Goal: Task Accomplishment & Management: Manage account settings

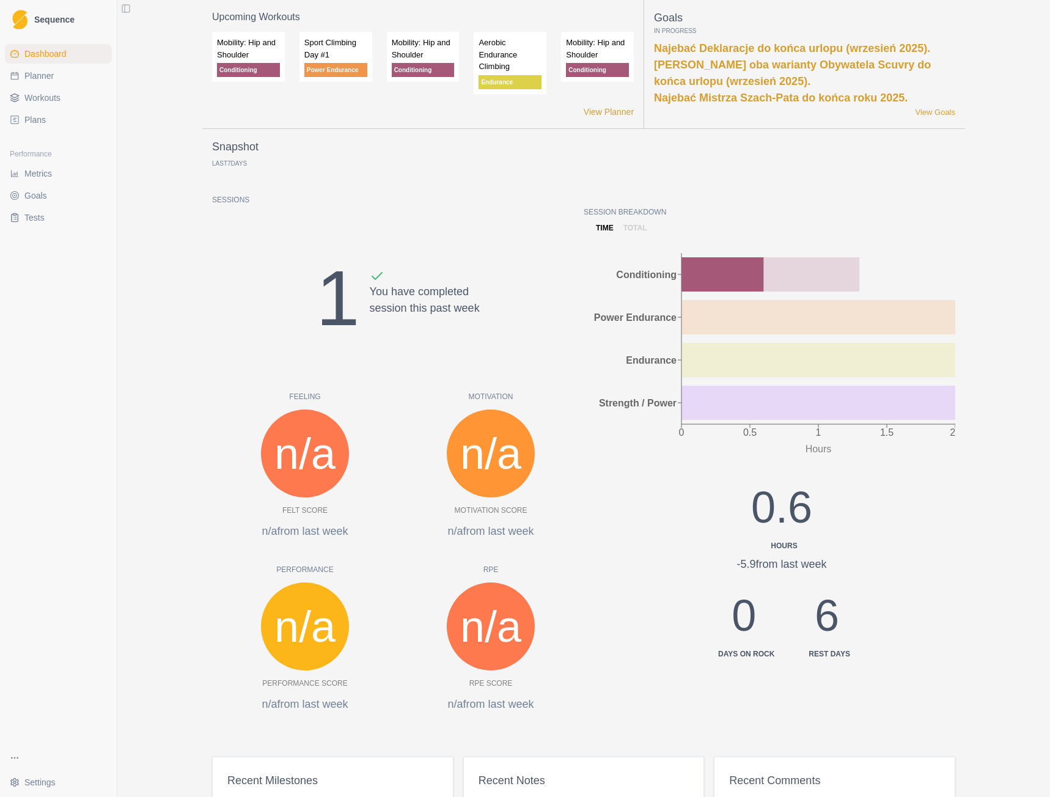
click at [26, 83] on link "Planner" at bounding box center [58, 76] width 107 height 20
select select "month"
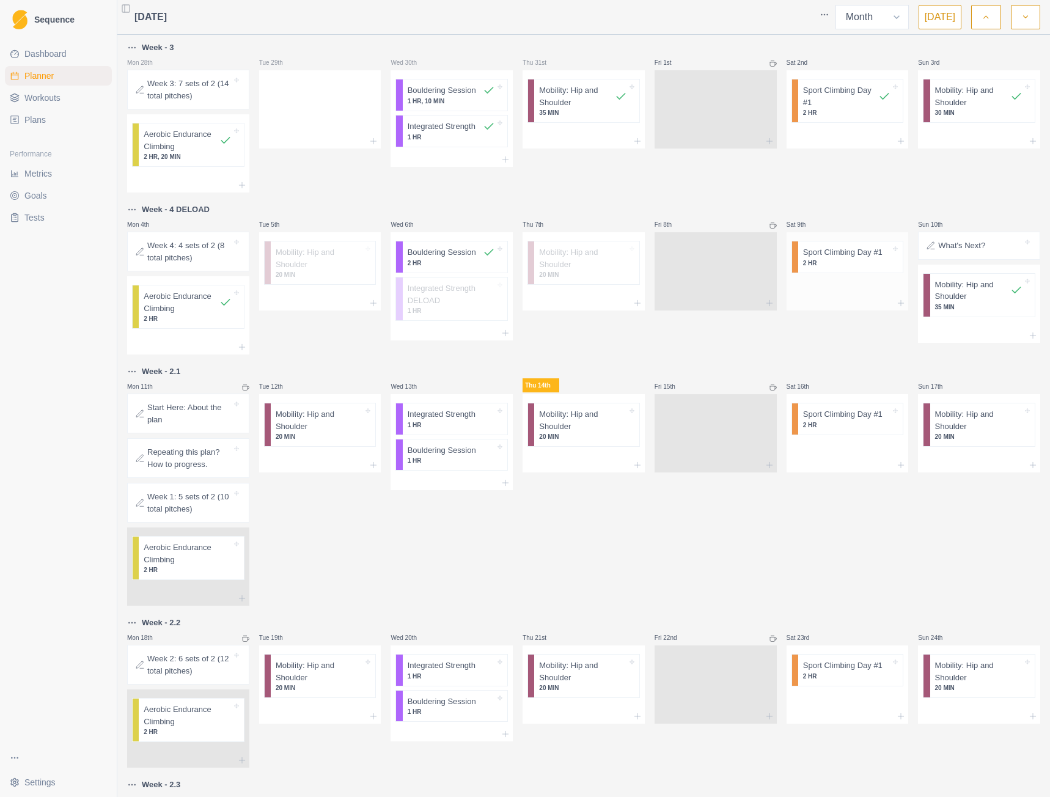
click at [821, 263] on p "2 HR" at bounding box center [847, 262] width 88 height 9
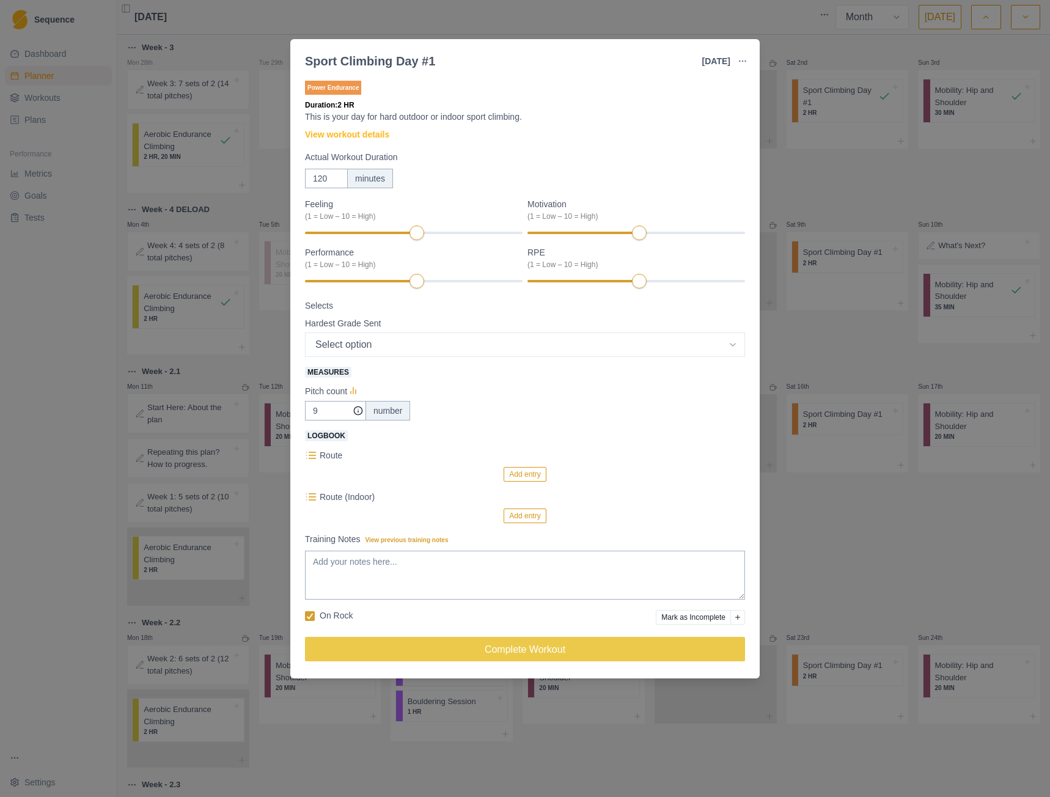
click at [689, 617] on button "Mark as Incomplete" at bounding box center [693, 617] width 75 height 15
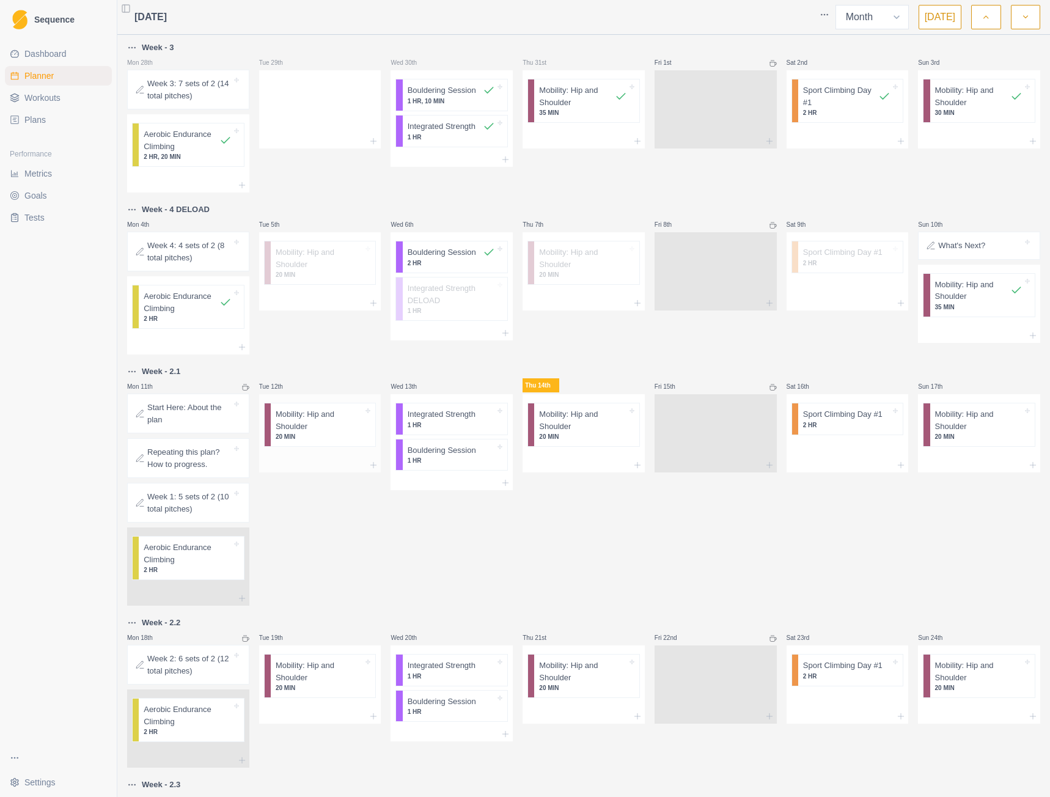
click at [299, 422] on p "Mobility: Hip and Shoulder" at bounding box center [320, 420] width 88 height 24
click at [341, 423] on div "Remove from schedule" at bounding box center [384, 425] width 98 height 20
click at [469, 420] on p "Integrated Strength" at bounding box center [442, 414] width 68 height 12
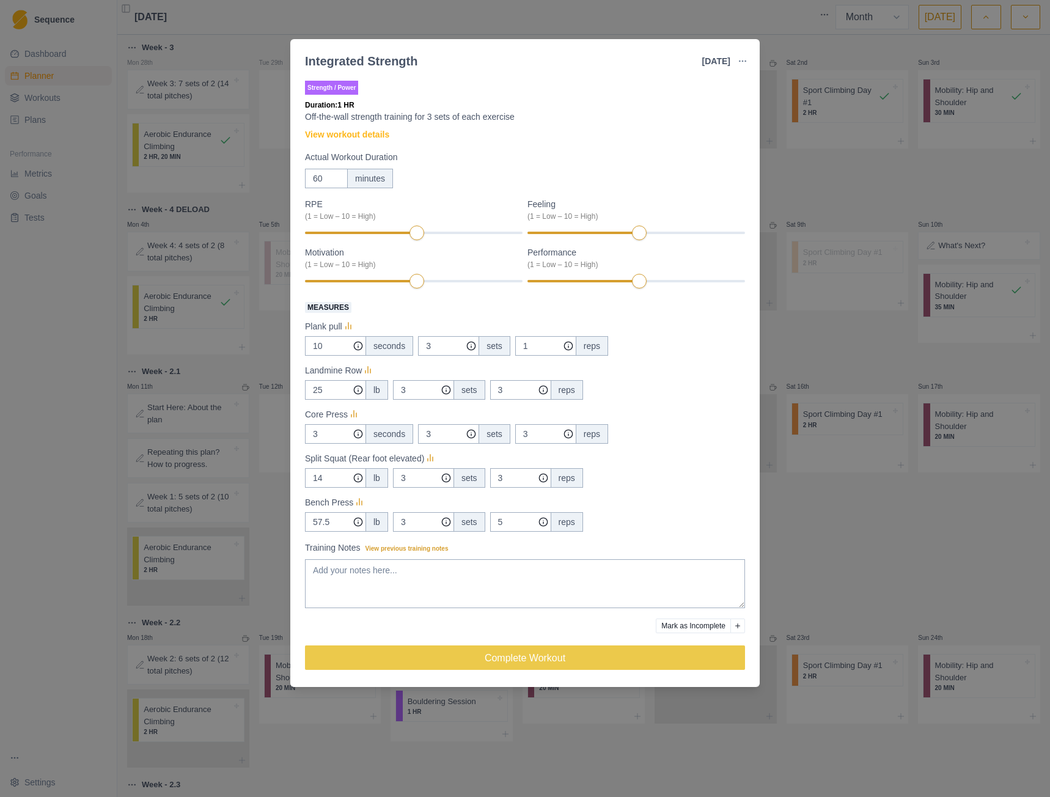
click at [458, 557] on div "Training Notes View previous training notes" at bounding box center [525, 574] width 440 height 67
click at [450, 585] on textarea "Training Notes View previous training notes" at bounding box center [525, 583] width 440 height 49
click at [684, 231] on div "7" at bounding box center [636, 233] width 218 height 9
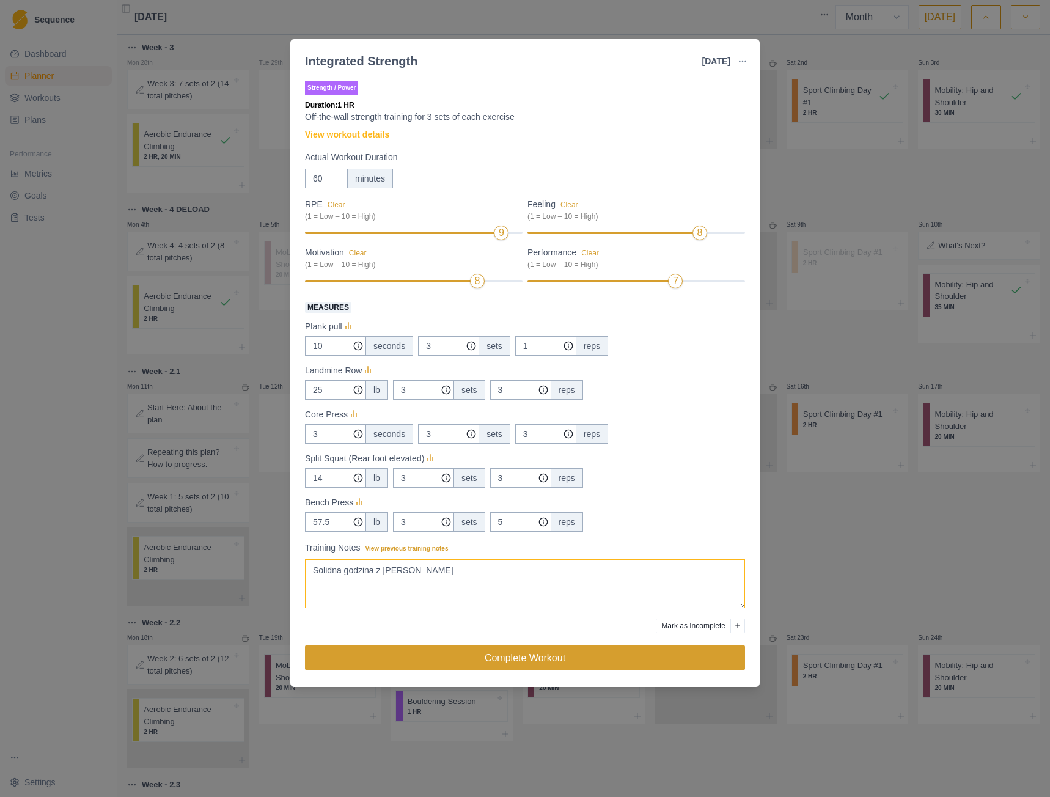
type textarea "Solidna godzina z [PERSON_NAME]"
click at [539, 662] on button "Complete Workout" at bounding box center [525, 657] width 440 height 24
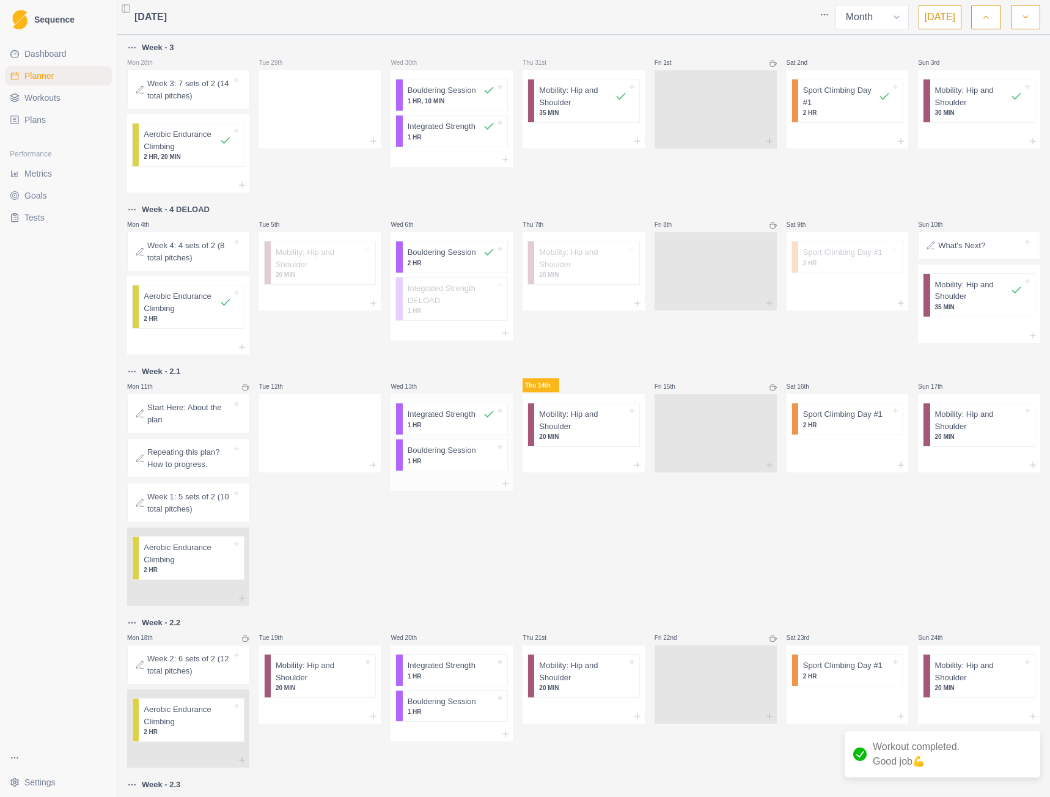
click at [463, 425] on p "1 HR" at bounding box center [452, 424] width 88 height 9
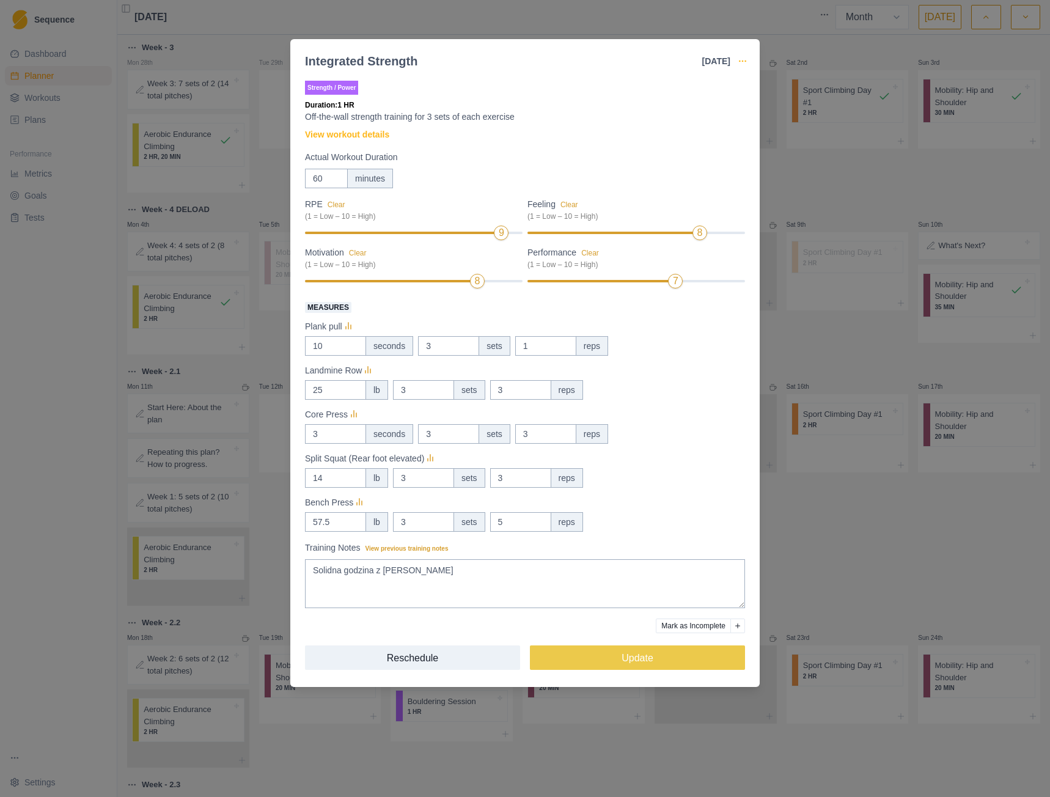
click at [744, 59] on icon "button" at bounding box center [742, 61] width 10 height 10
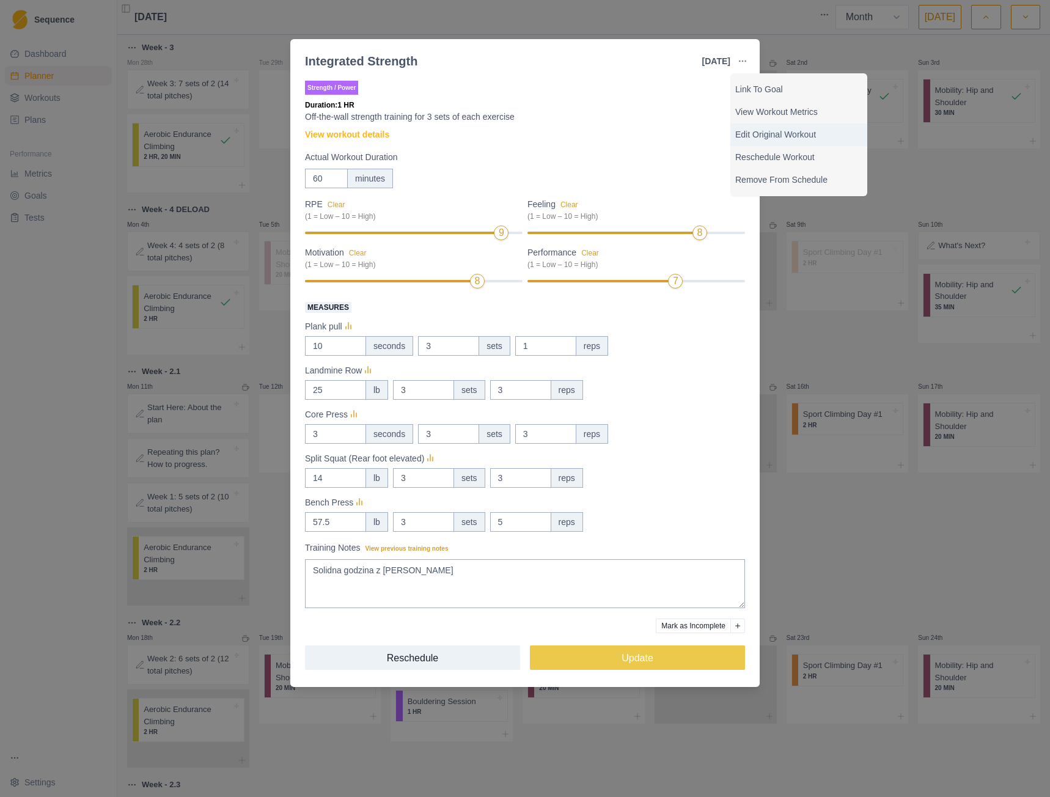
click at [780, 140] on p "Edit Original Workout" at bounding box center [798, 134] width 127 height 13
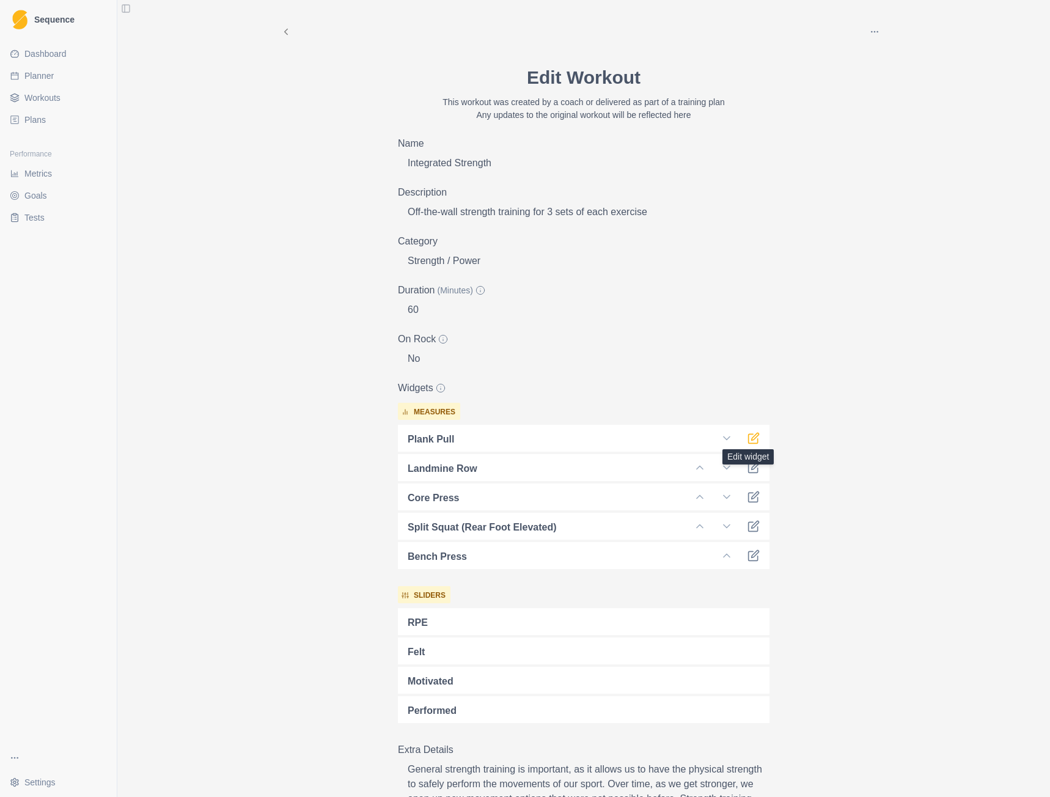
click at [753, 437] on icon at bounding box center [753, 438] width 12 height 12
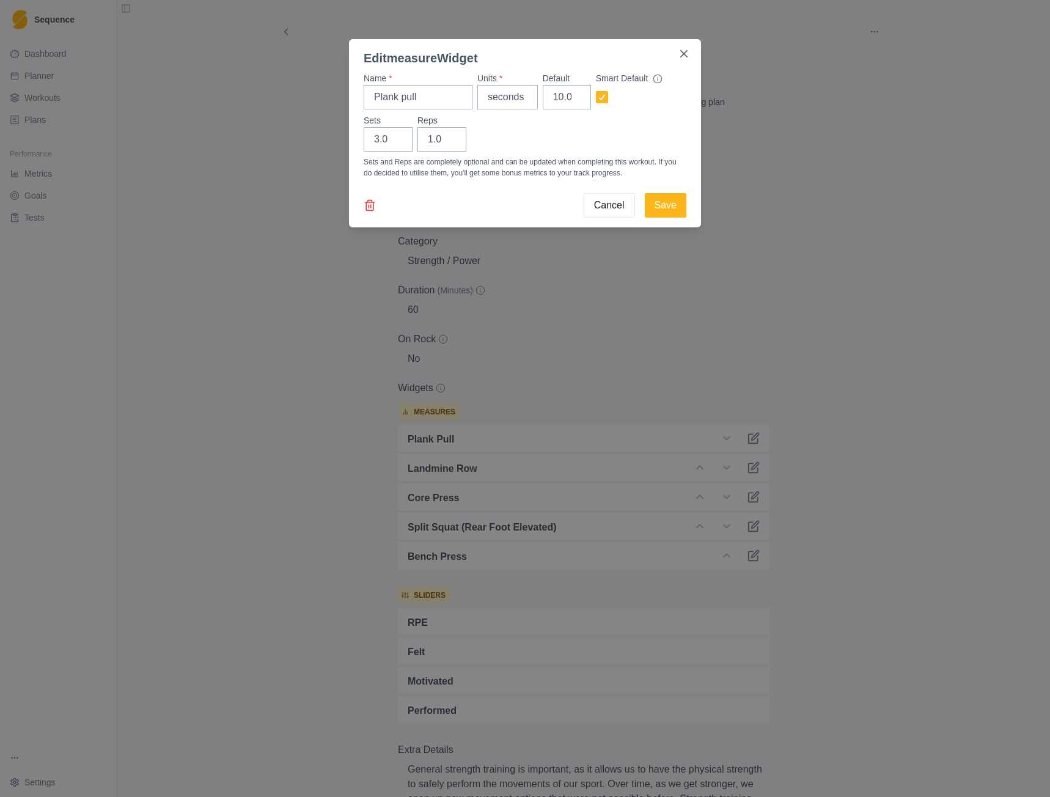
click at [367, 204] on icon at bounding box center [369, 205] width 7 height 10
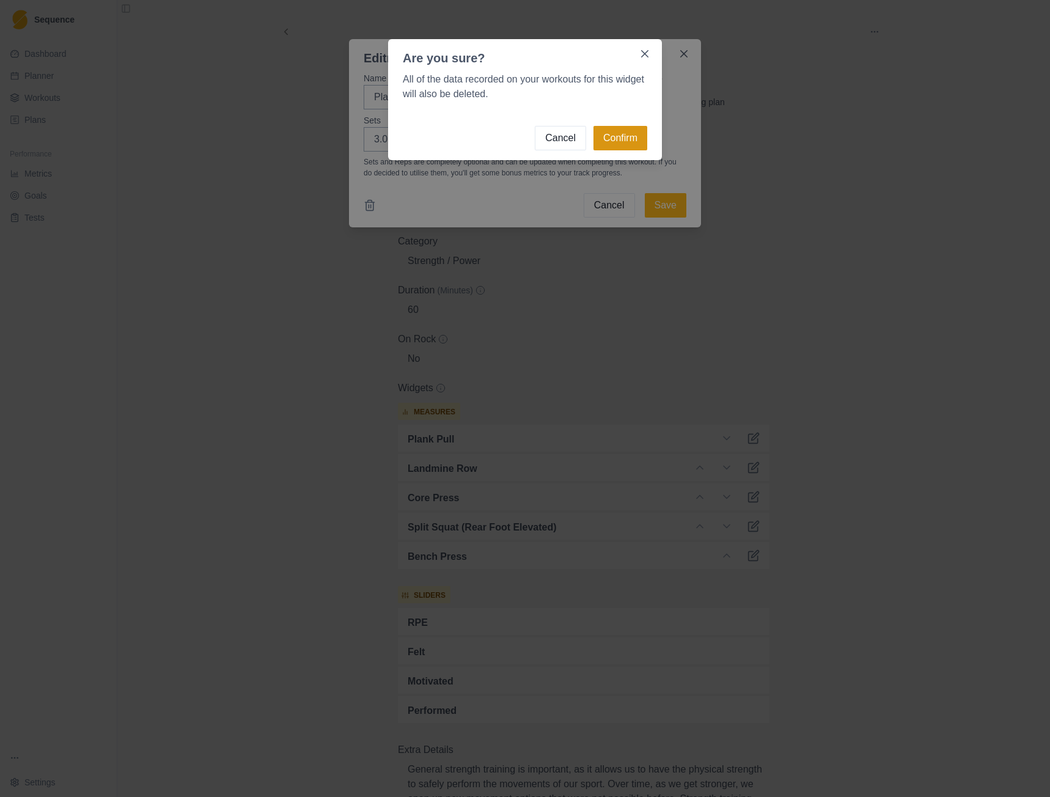
click at [640, 133] on button "Confirm" at bounding box center [620, 138] width 54 height 24
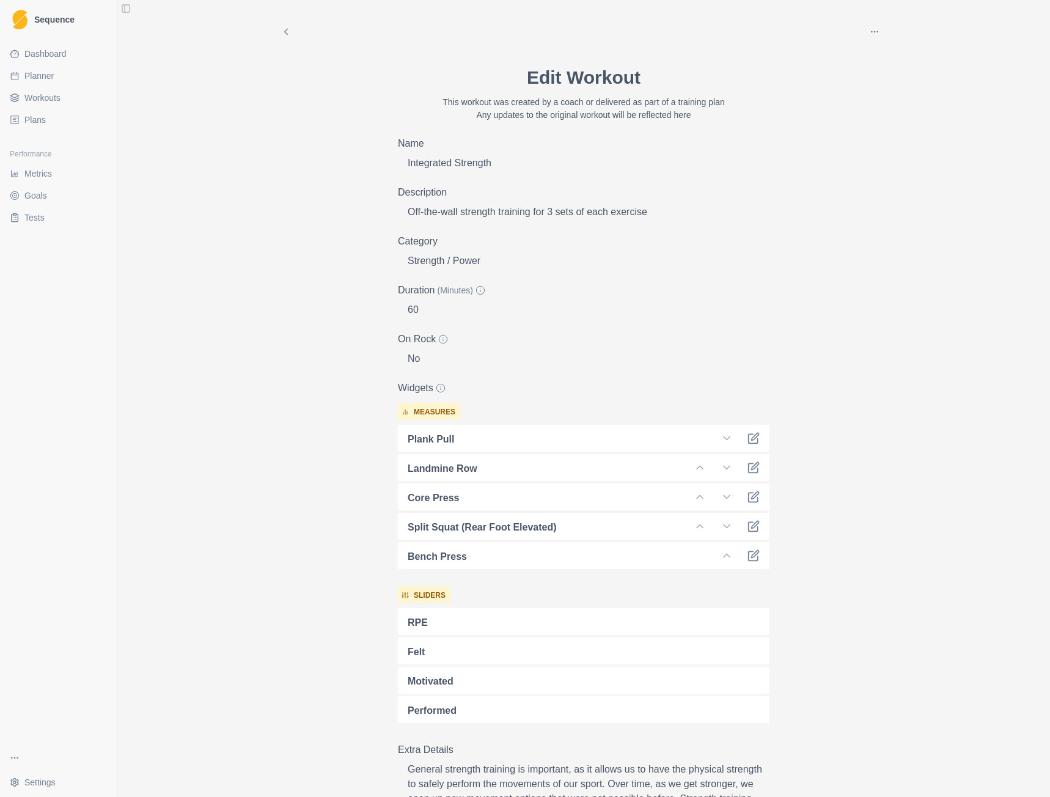
select select "month"
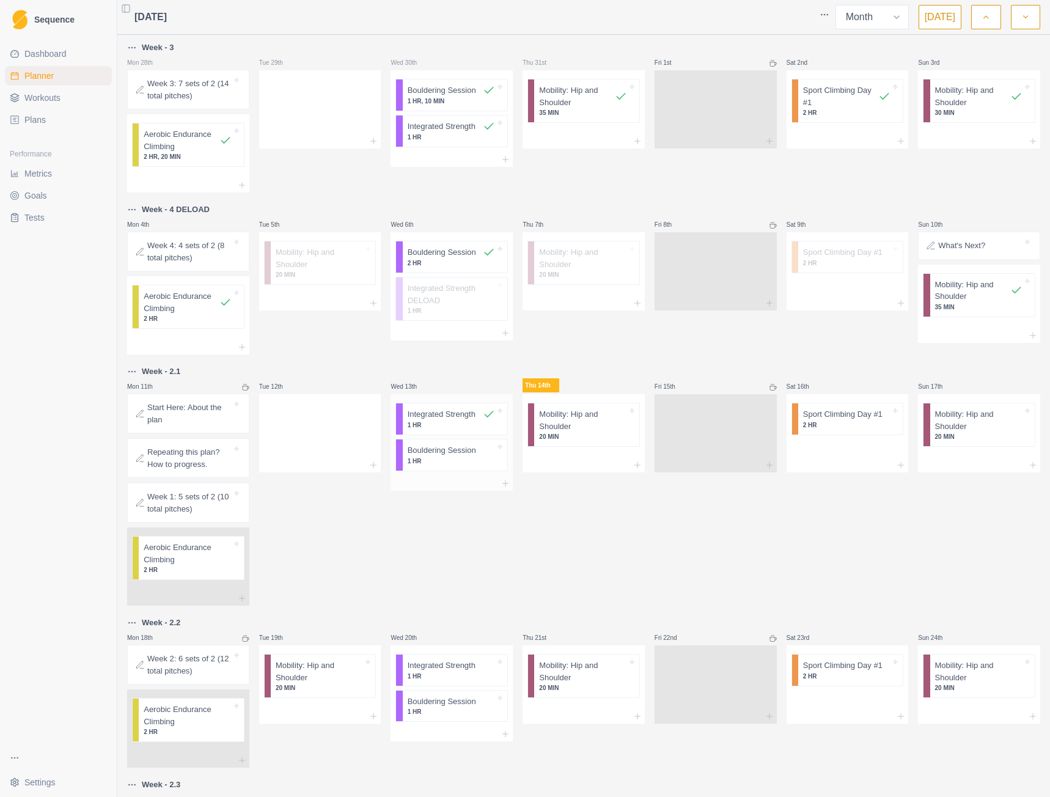
click at [464, 415] on p "Integrated Strength" at bounding box center [442, 414] width 68 height 12
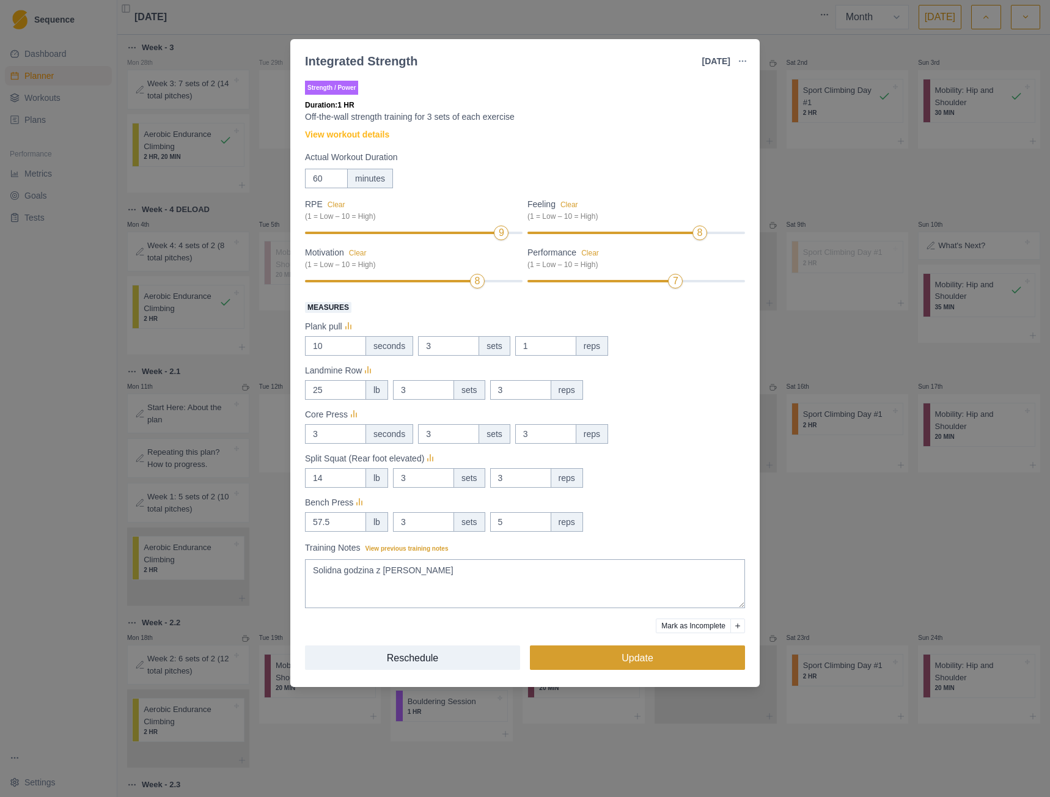
click at [701, 666] on button "Update" at bounding box center [637, 657] width 215 height 24
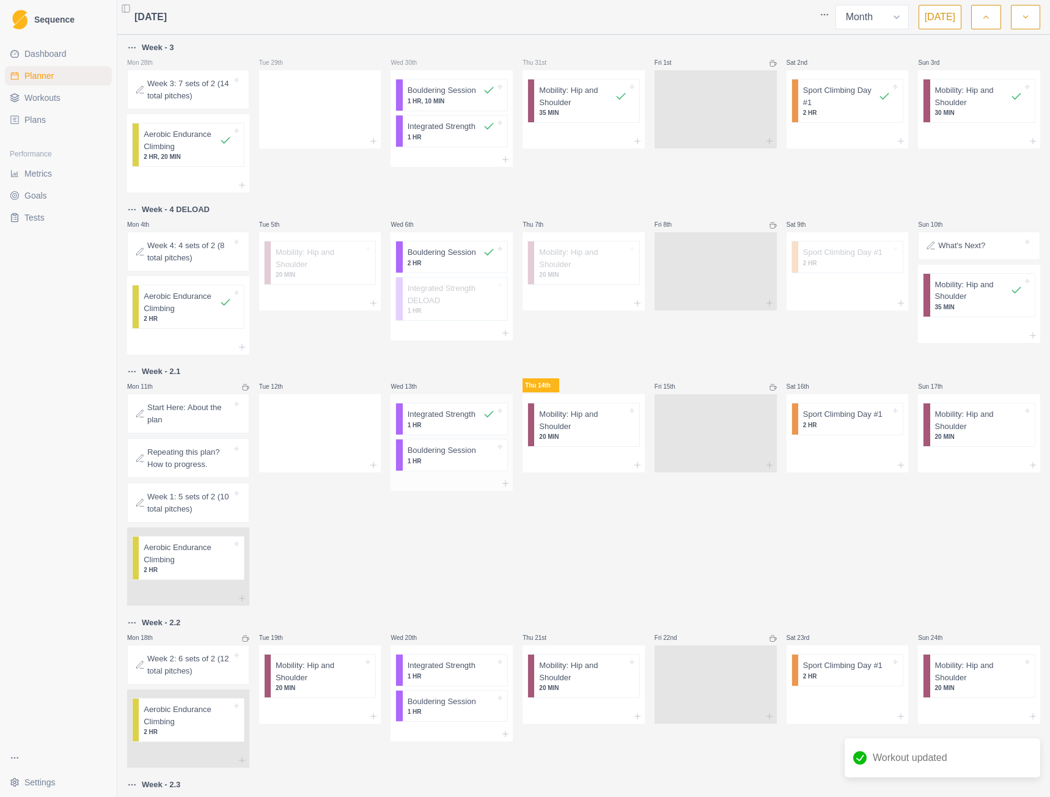
click at [460, 455] on p "Bouldering Session" at bounding box center [442, 450] width 68 height 12
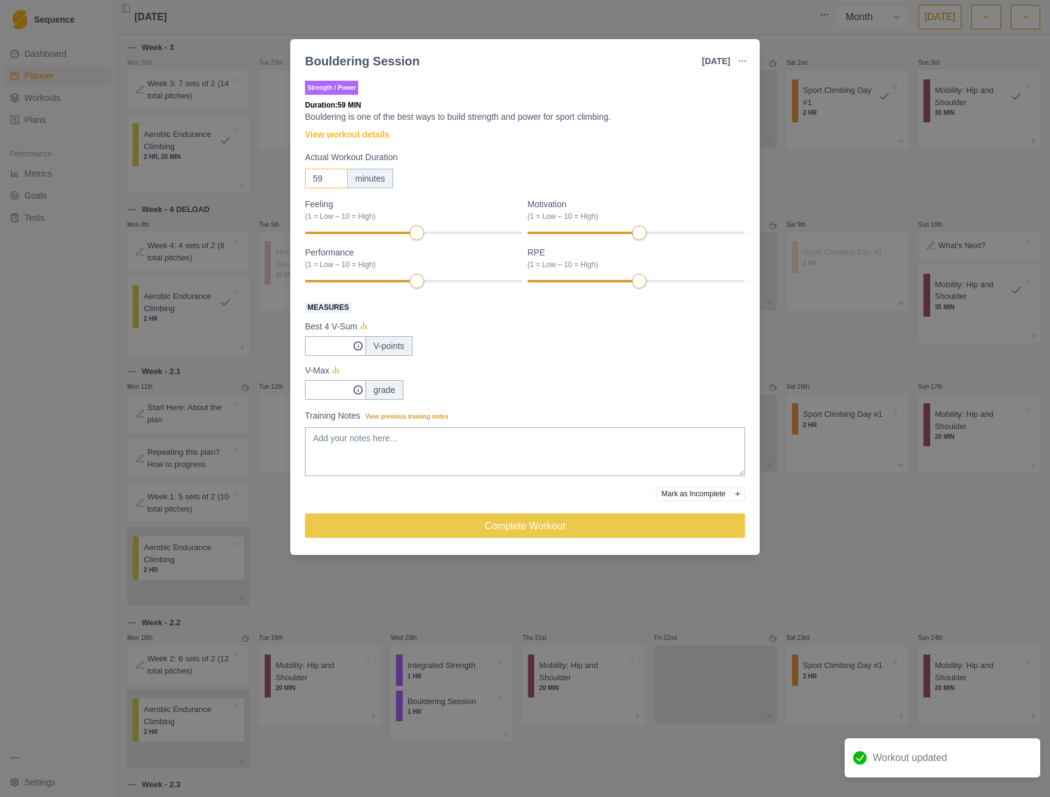
click at [331, 181] on input "59" at bounding box center [326, 179] width 43 height 20
click at [334, 173] on input "60" at bounding box center [326, 179] width 43 height 20
drag, startPoint x: 321, startPoint y: 177, endPoint x: 196, endPoint y: 174, distance: 124.7
click at [219, 174] on div "Bouldering Session [DATE] Link To Goal View Workout Metrics Edit Original Worko…" at bounding box center [525, 398] width 1050 height 797
type input "80"
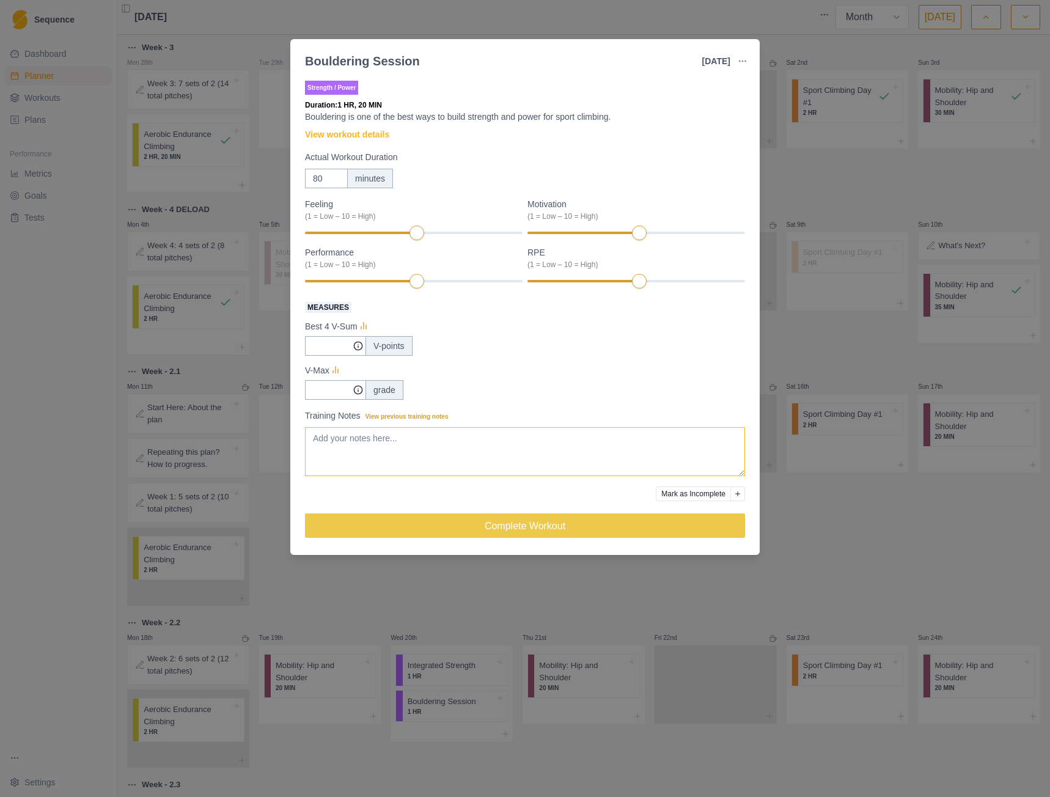
click at [340, 432] on textarea "Training Notes View previous training notes" at bounding box center [525, 451] width 440 height 49
type textarea "7"
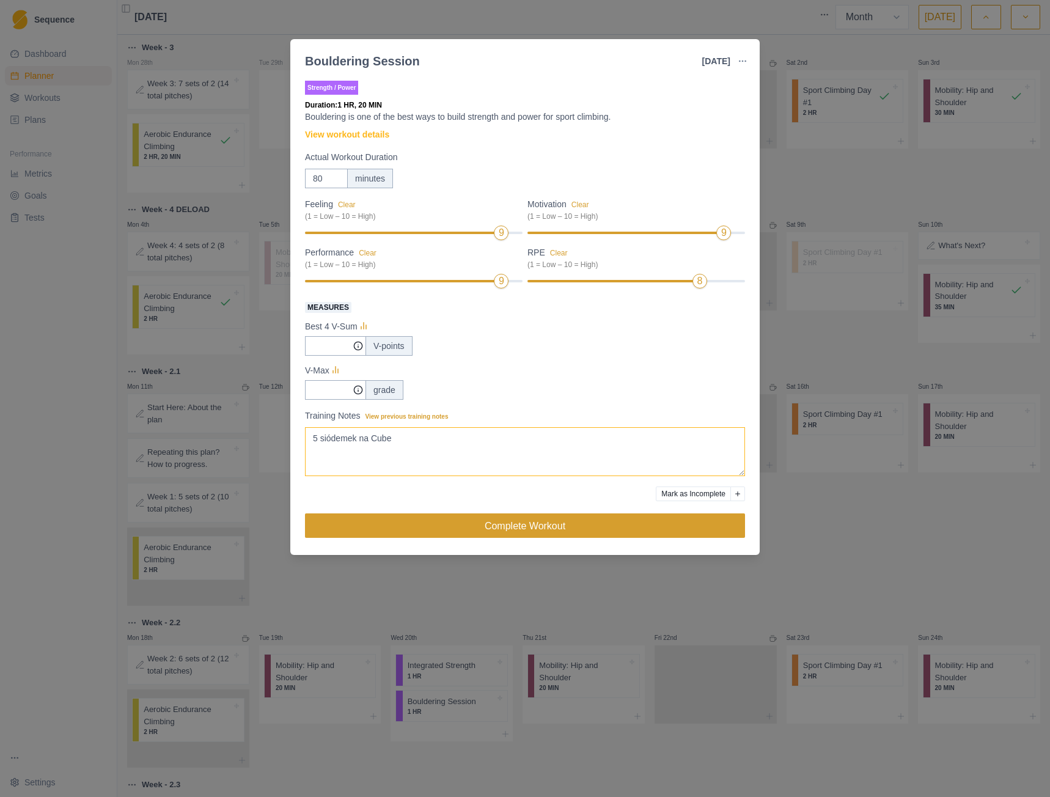
type textarea "5 siódemek na Cube"
click at [595, 524] on button "Complete Workout" at bounding box center [525, 525] width 440 height 24
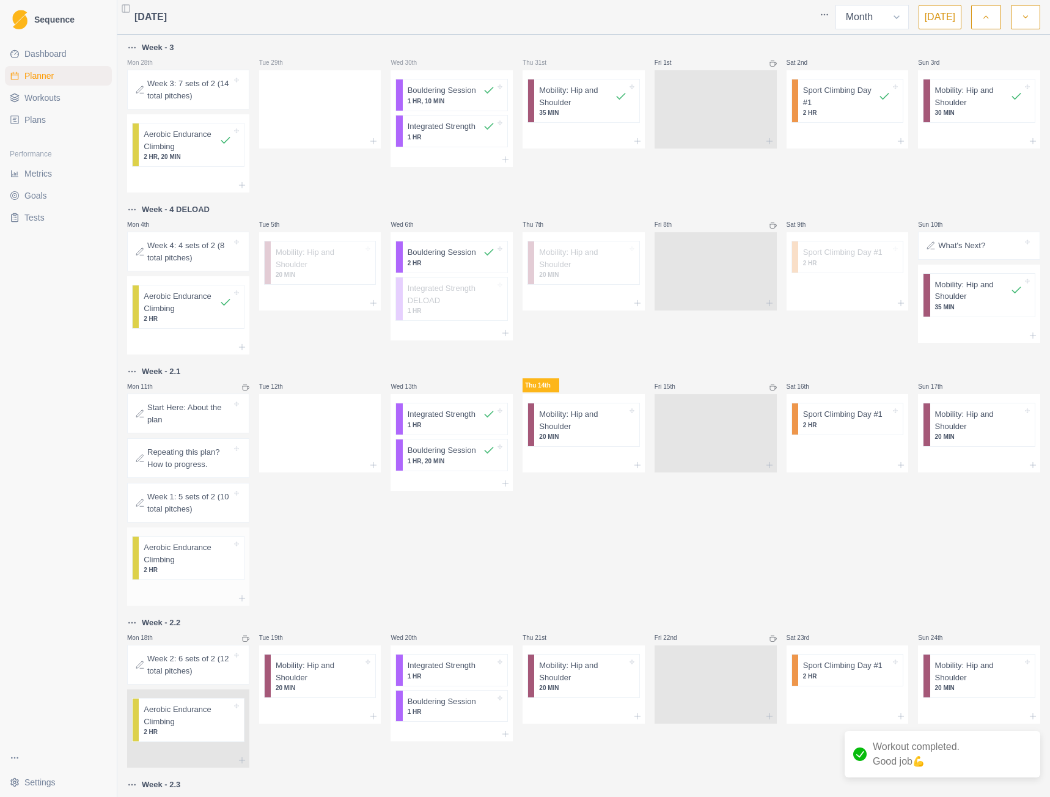
click at [208, 568] on p "2 HR" at bounding box center [187, 569] width 87 height 9
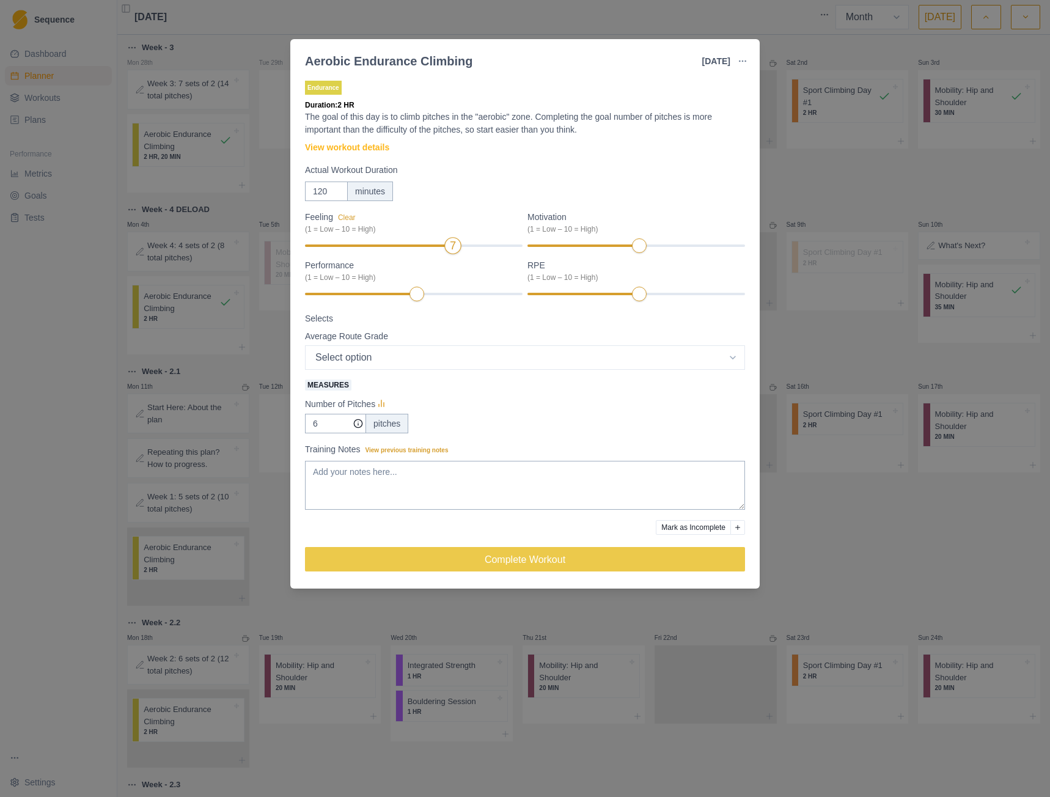
click at [445, 243] on div "7" at bounding box center [414, 245] width 218 height 9
click at [474, 286] on div "Performance (1 = Low – 10 = High)" at bounding box center [414, 280] width 218 height 43
click at [442, 294] on div at bounding box center [377, 294] width 145 height 2
drag, startPoint x: 329, startPoint y: 418, endPoint x: 307, endPoint y: 421, distance: 22.8
click at [307, 421] on input "6" at bounding box center [335, 424] width 61 height 20
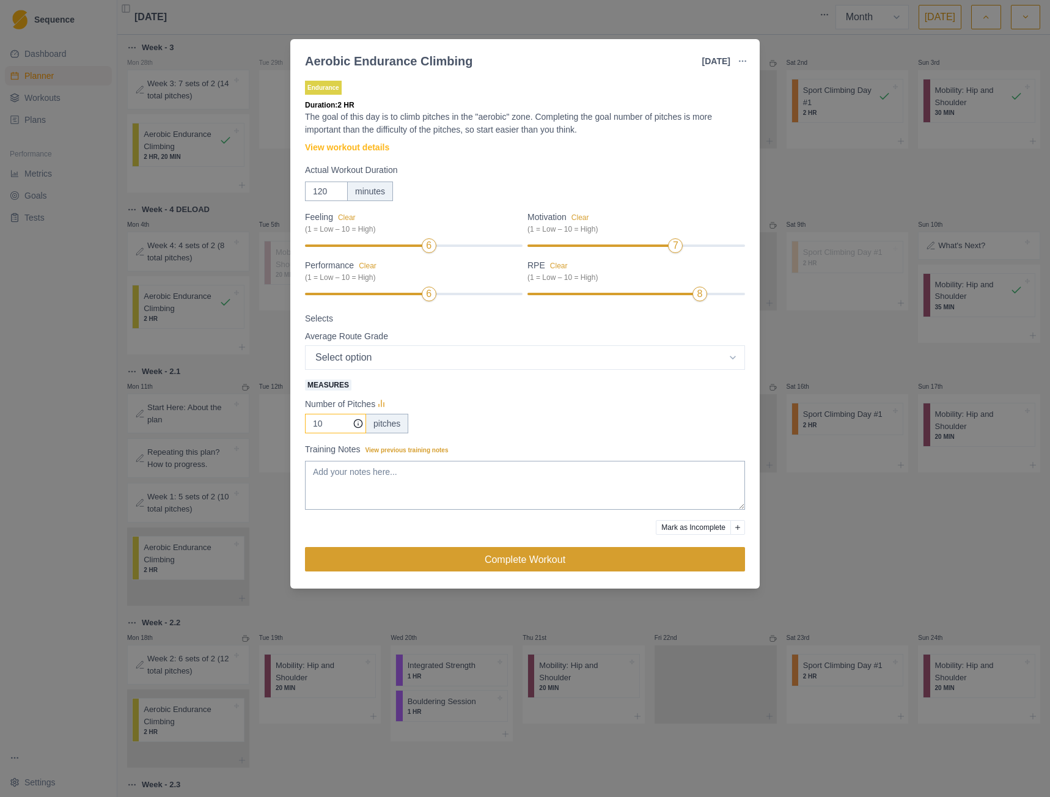
type input "10"
click at [454, 556] on button "Complete Workout" at bounding box center [525, 559] width 440 height 24
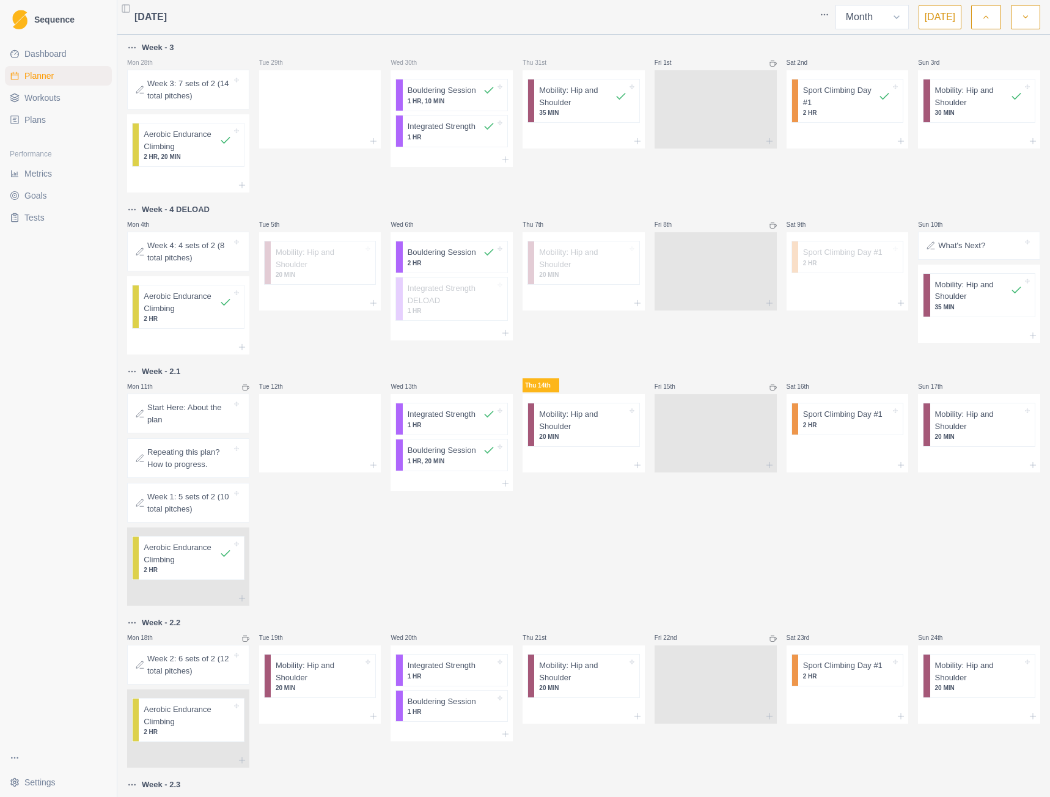
click at [37, 175] on span "Metrics" at bounding box center [37, 173] width 27 height 12
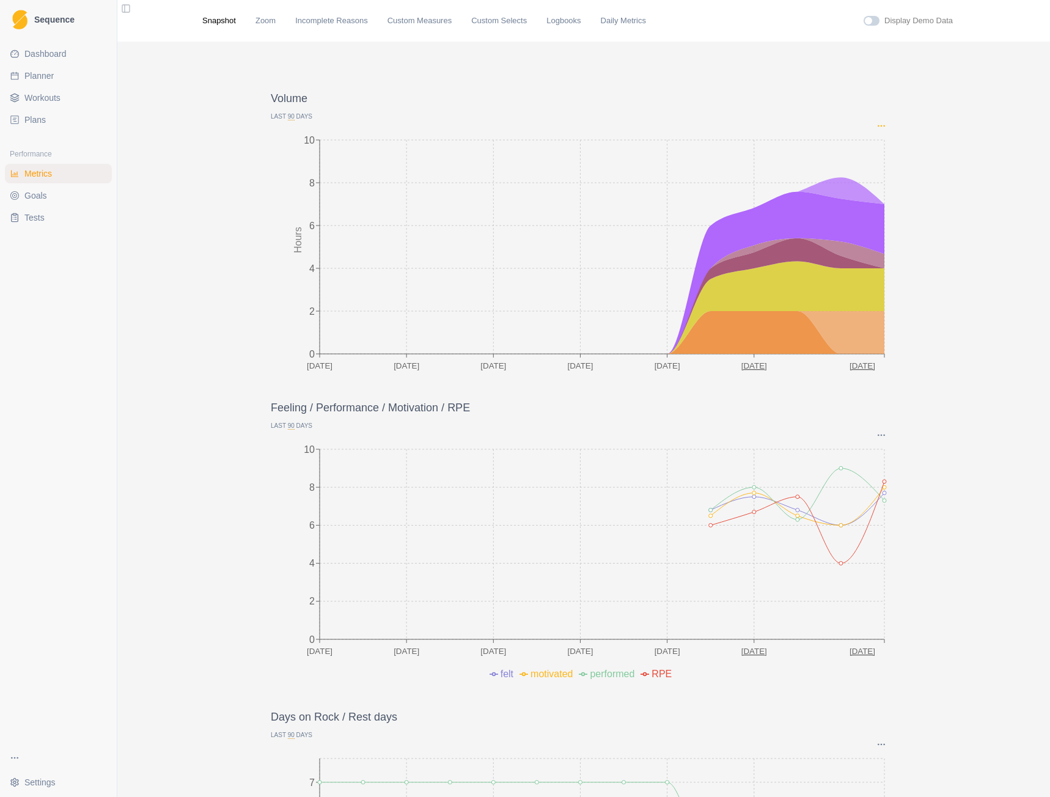
click at [880, 124] on icon "Options" at bounding box center [881, 126] width 10 height 10
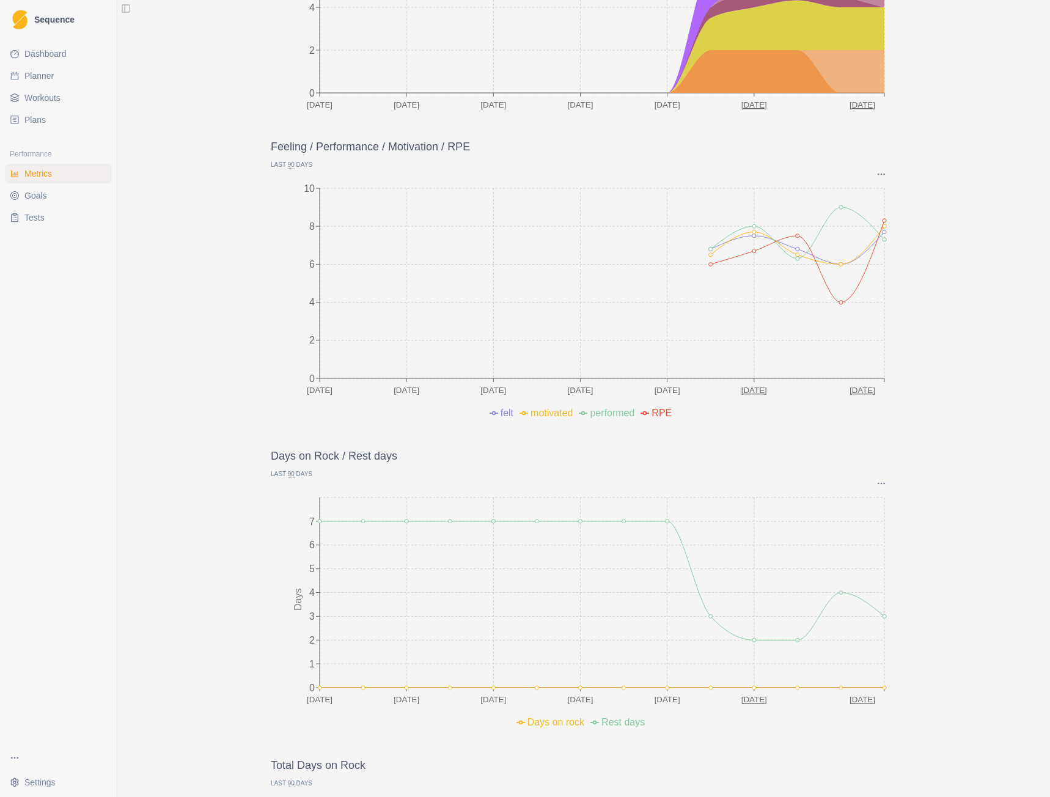
scroll to position [122, 0]
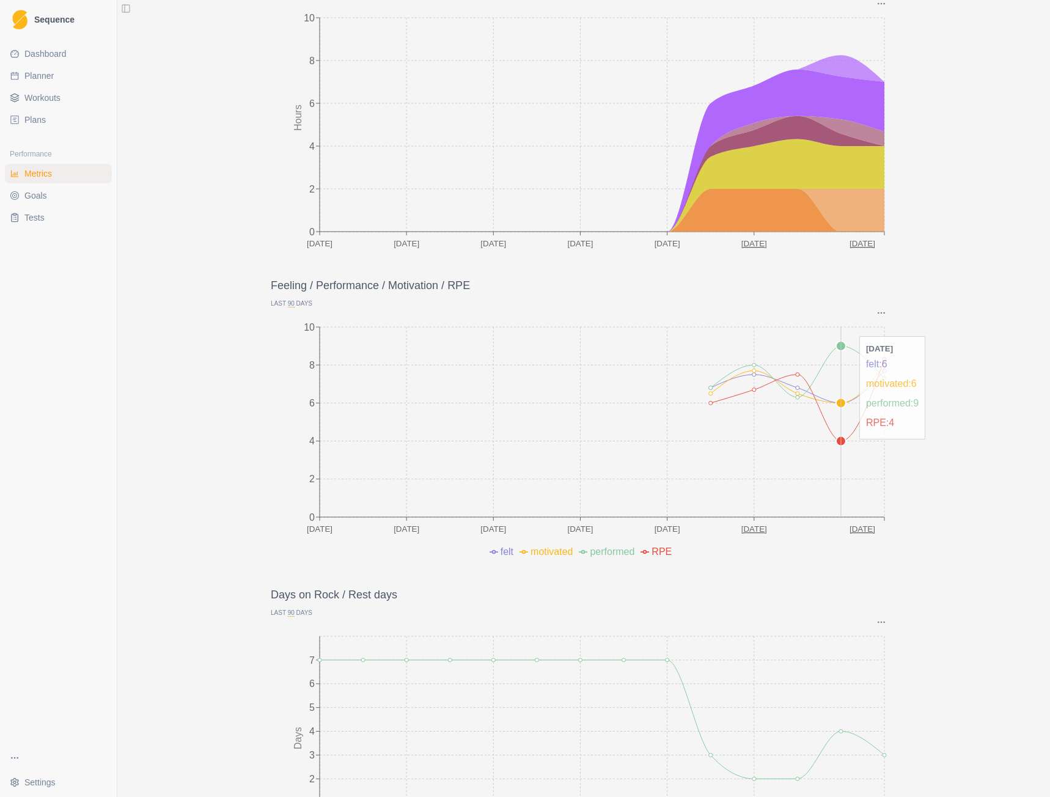
click at [836, 348] on circle at bounding box center [841, 346] width 10 height 10
click at [836, 347] on circle at bounding box center [841, 346] width 10 height 10
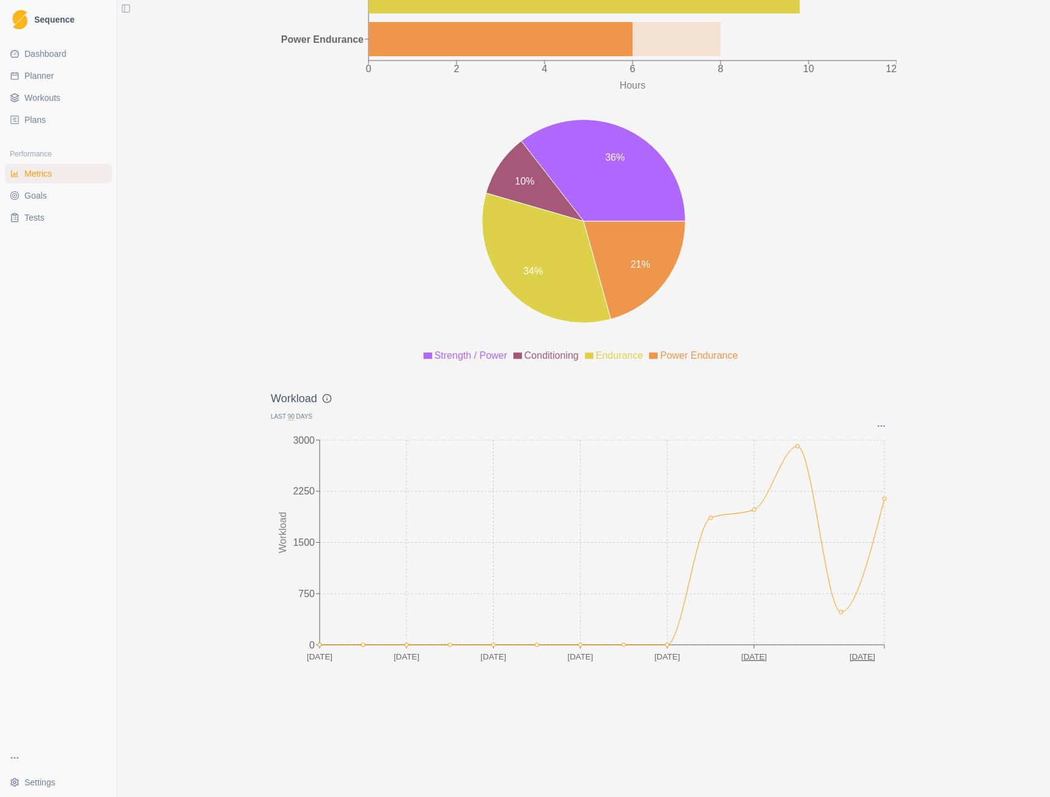
scroll to position [1317, 0]
click at [40, 208] on link "Tests" at bounding box center [58, 218] width 107 height 20
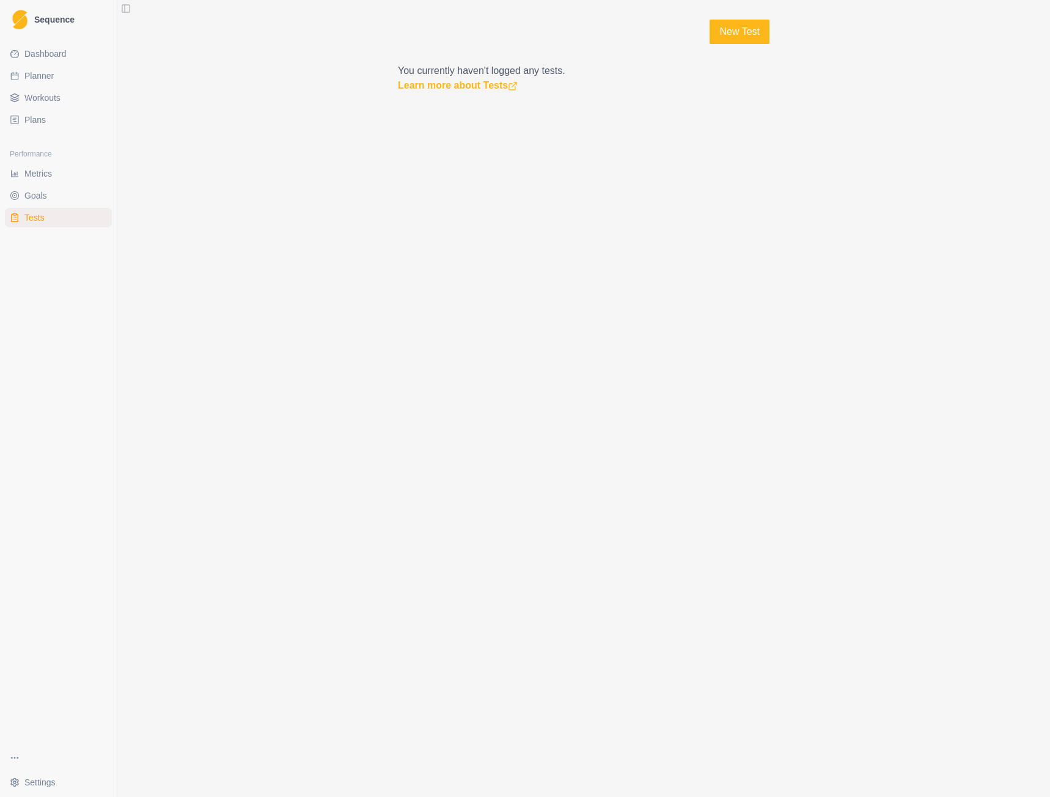
click at [49, 196] on link "Goals" at bounding box center [58, 196] width 107 height 20
